Goal: Information Seeking & Learning: Learn about a topic

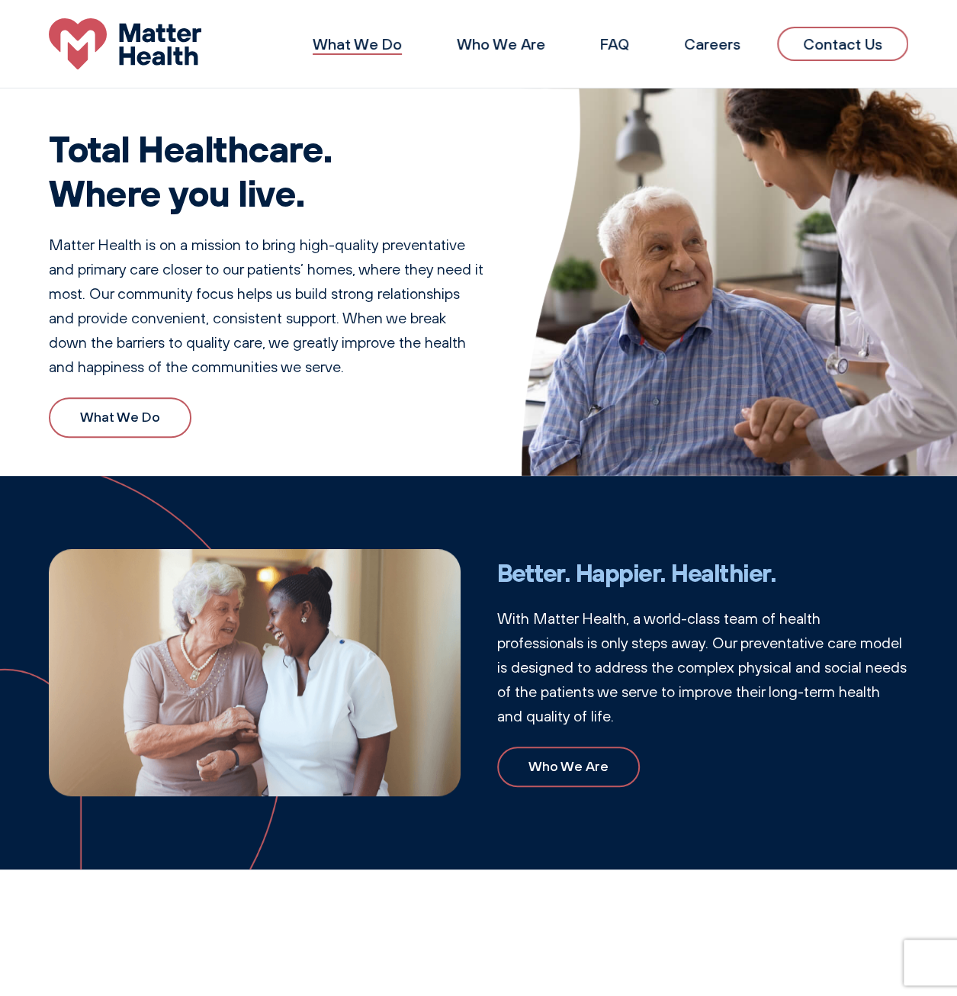
click at [381, 40] on link "What We Do" at bounding box center [357, 43] width 89 height 19
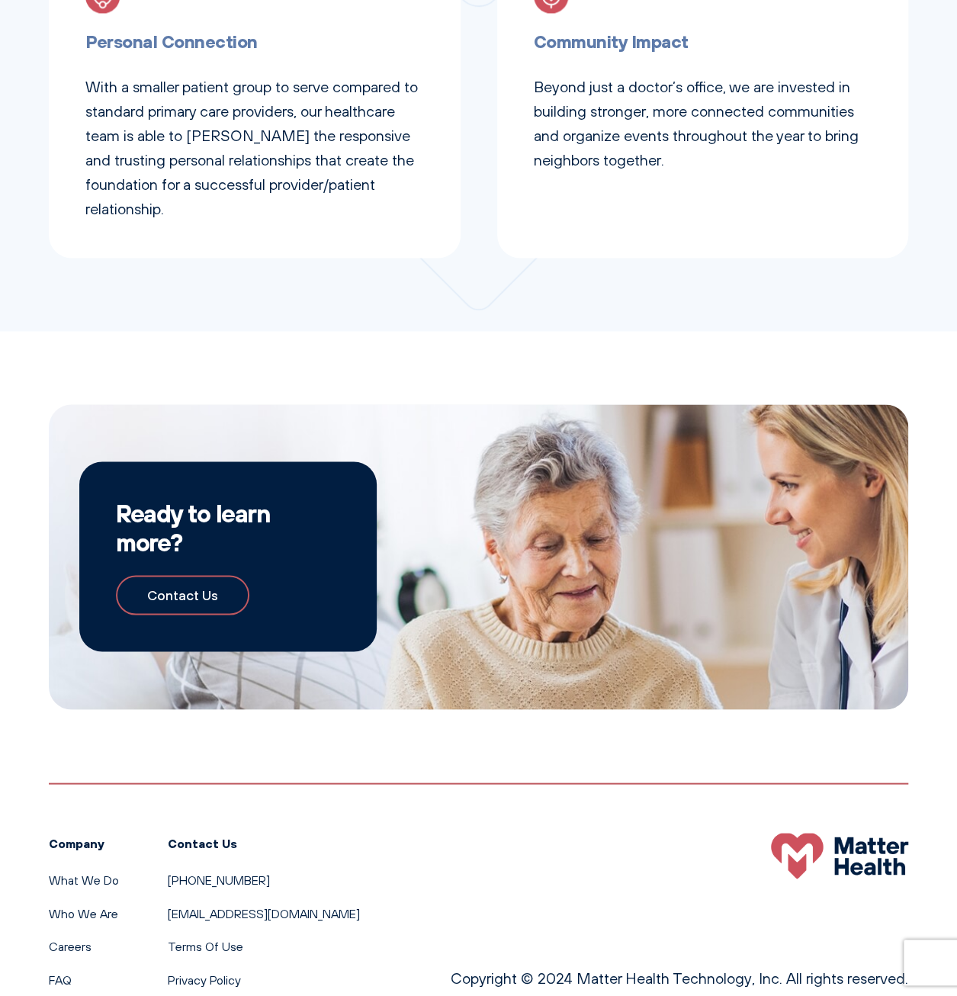
scroll to position [1055, 0]
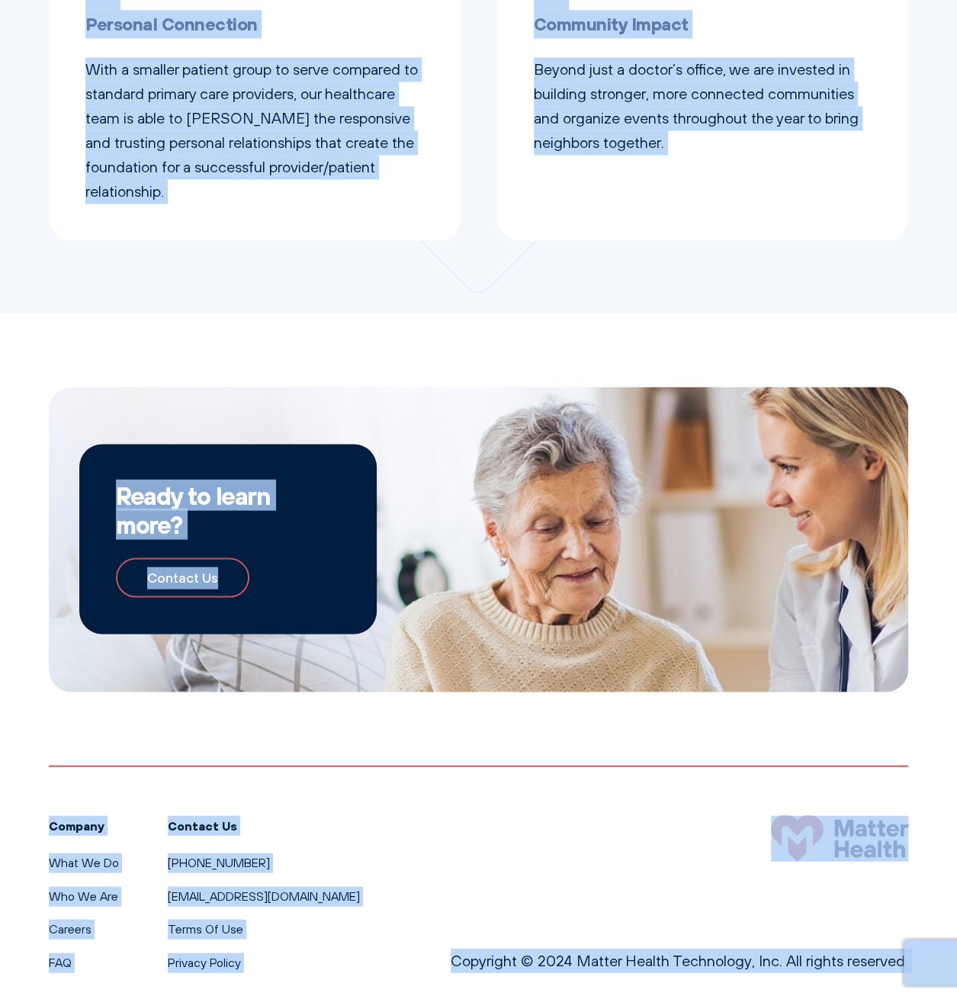
click at [520, 783] on div "Company What We Do Who We Are Careers FAQ Contact Us [PHONE_NUMBER] [EMAIL_ADDR…" at bounding box center [479, 868] width 860 height 207
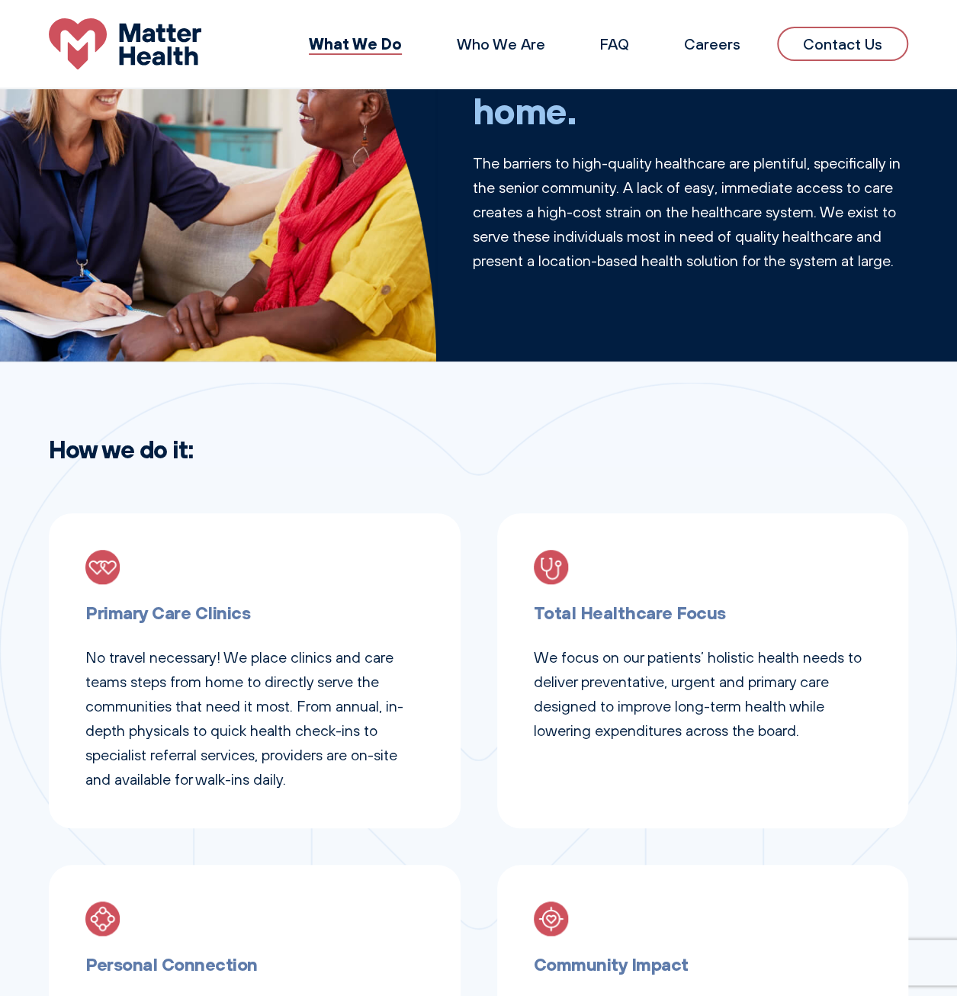
scroll to position [0, 0]
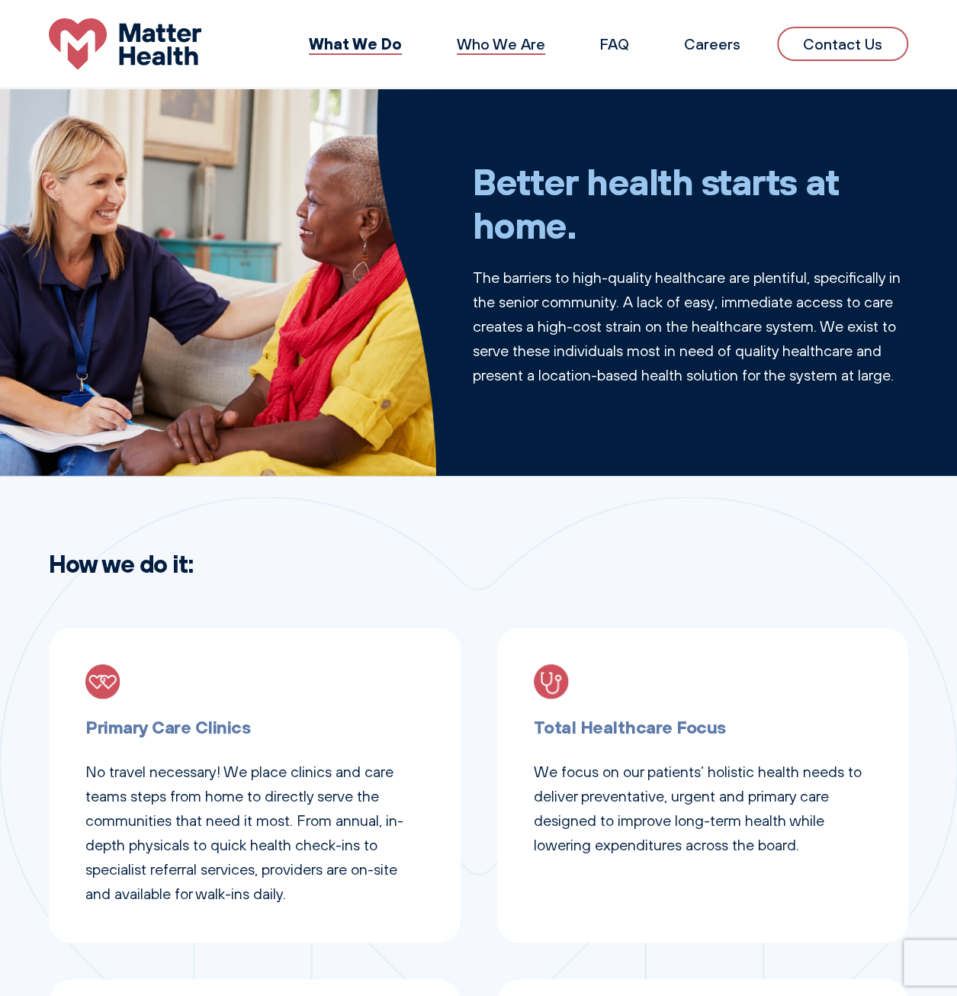
click at [516, 47] on link "Who We Are" at bounding box center [501, 43] width 88 height 19
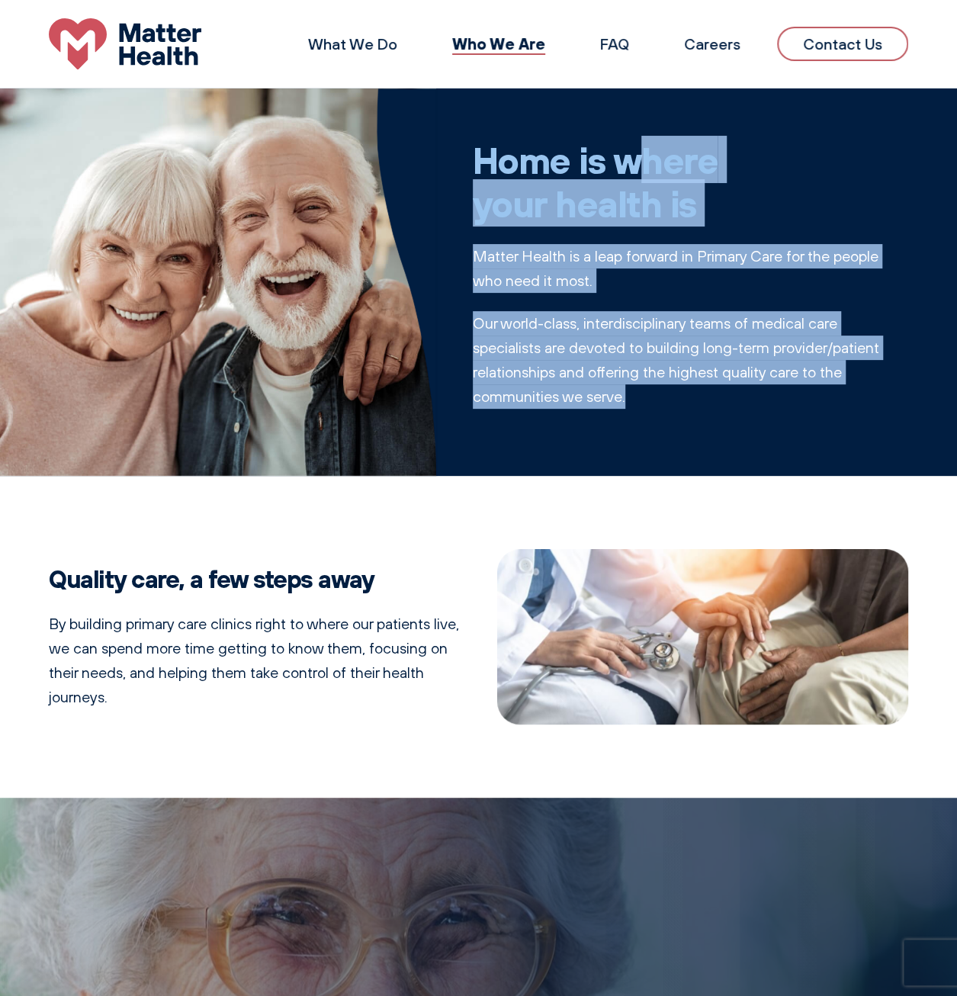
drag, startPoint x: 485, startPoint y: 152, endPoint x: 848, endPoint y: 420, distance: 451.2
click at [848, 420] on div "Home is where your health is Matter Health is a leap forward in Primary Care fo…" at bounding box center [691, 282] width 436 height 362
drag, startPoint x: 848, startPoint y: 420, endPoint x: 774, endPoint y: 423, distance: 74.8
click at [774, 423] on div "Home is where your health is Matter Health is a leap forward in Primary Care fo…" at bounding box center [691, 282] width 436 height 362
click at [661, 259] on p "Matter Health is a leap forward in Primary Care for the people who need it most." at bounding box center [691, 268] width 436 height 49
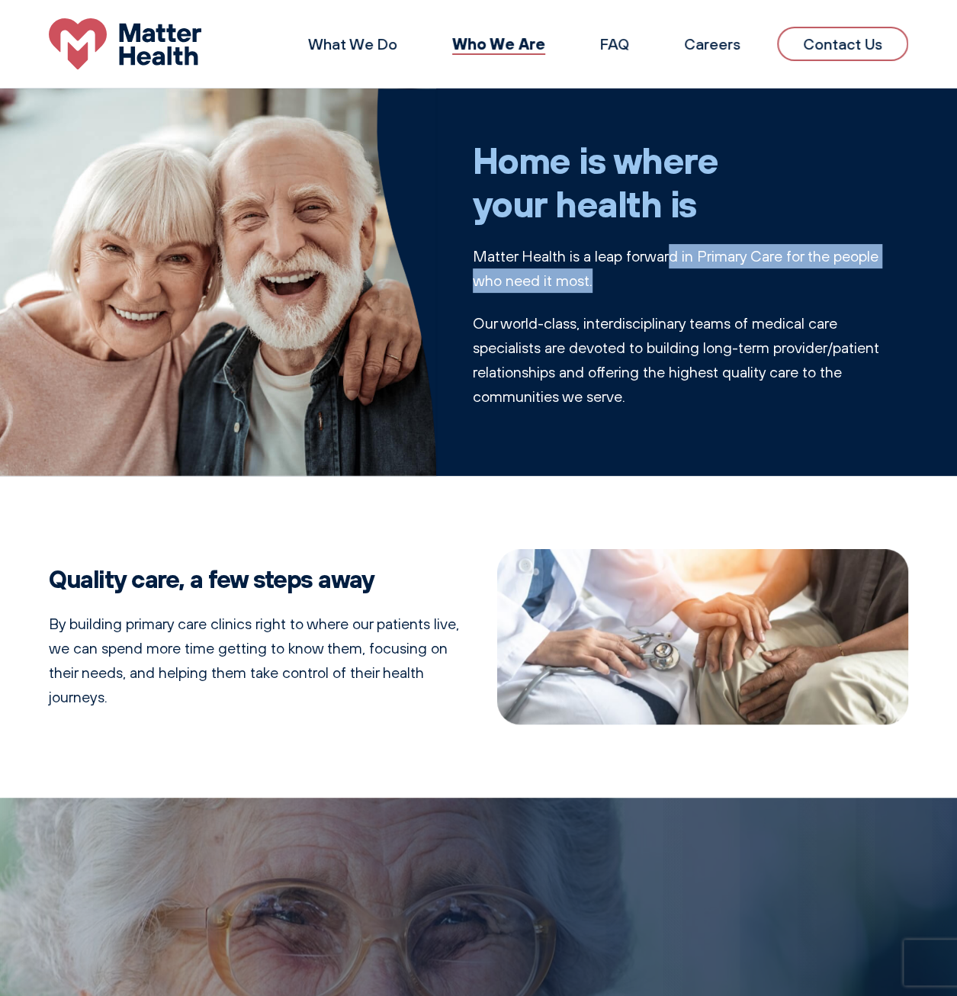
drag, startPoint x: 672, startPoint y: 256, endPoint x: 675, endPoint y: 283, distance: 27.6
click at [675, 283] on p "Matter Health is a leap forward in Primary Care for the people who need it most." at bounding box center [691, 268] width 436 height 49
